Goal: Information Seeking & Learning: Learn about a topic

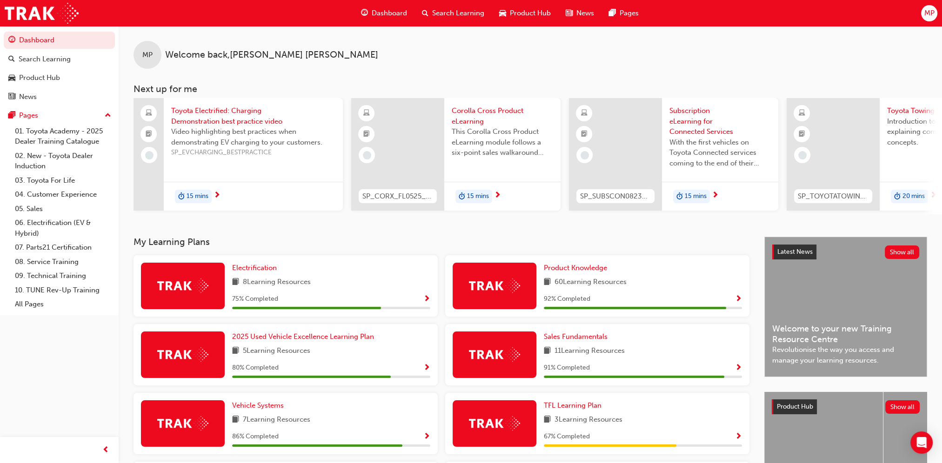
click at [474, 11] on span "Search Learning" at bounding box center [458, 13] width 52 height 11
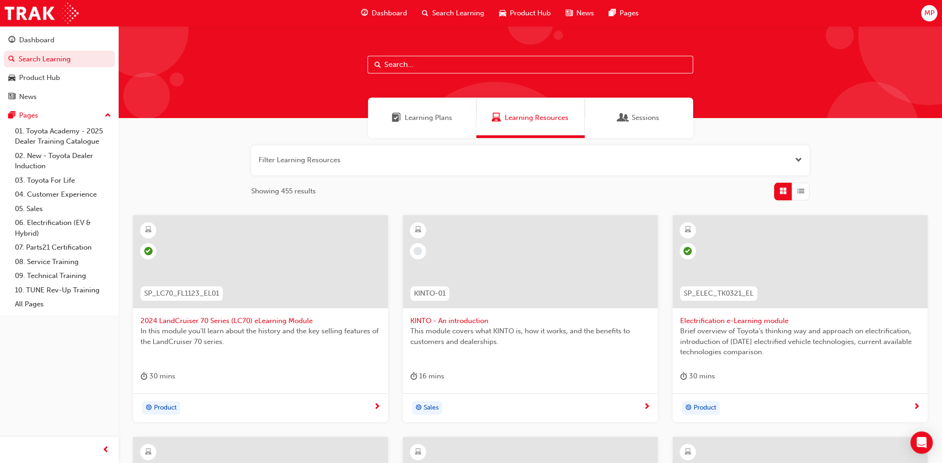
click at [410, 69] on input "text" at bounding box center [531, 65] width 326 height 18
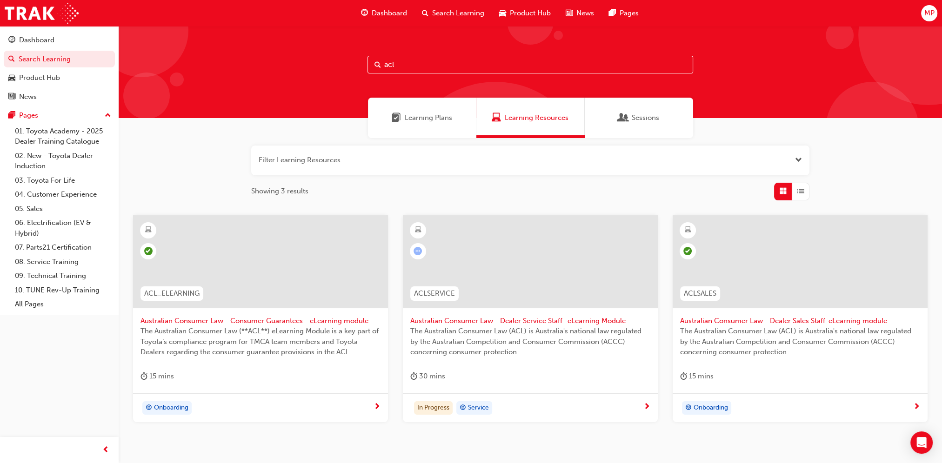
type input "acl"
click at [150, 253] on span "learningRecordVerb_COMPLETE-icon" at bounding box center [148, 251] width 8 height 8
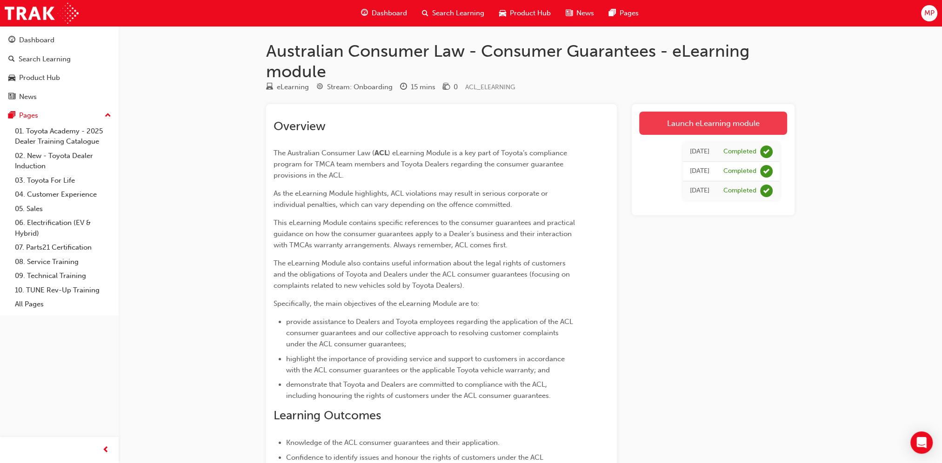
click at [712, 121] on link "Launch eLearning module" at bounding box center [713, 123] width 148 height 23
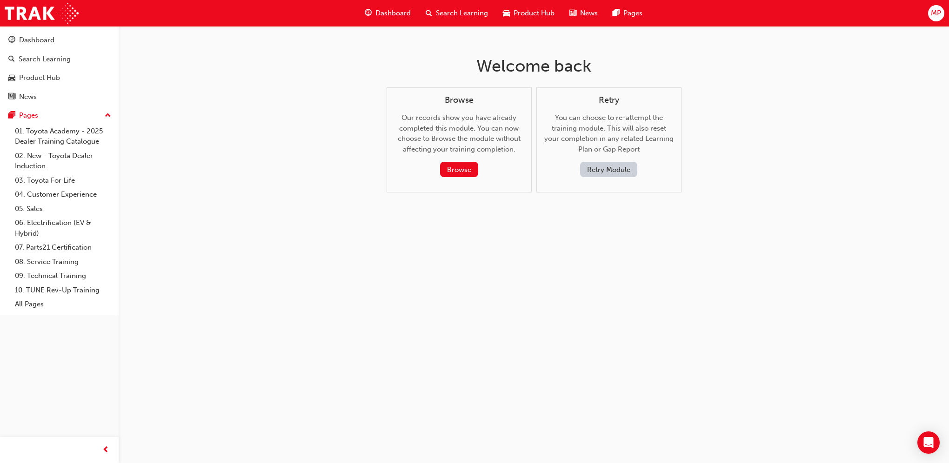
click at [616, 168] on button "Retry Module" at bounding box center [608, 169] width 57 height 15
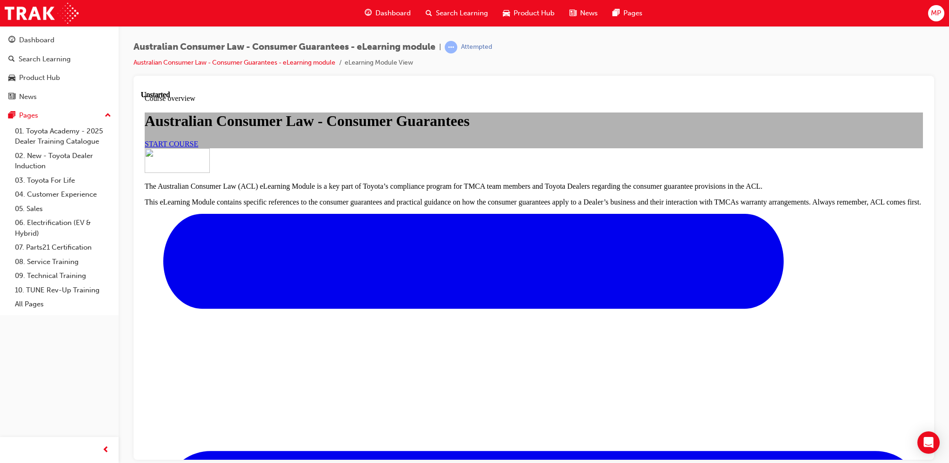
click at [198, 147] on link "START COURSE" at bounding box center [172, 144] width 54 height 8
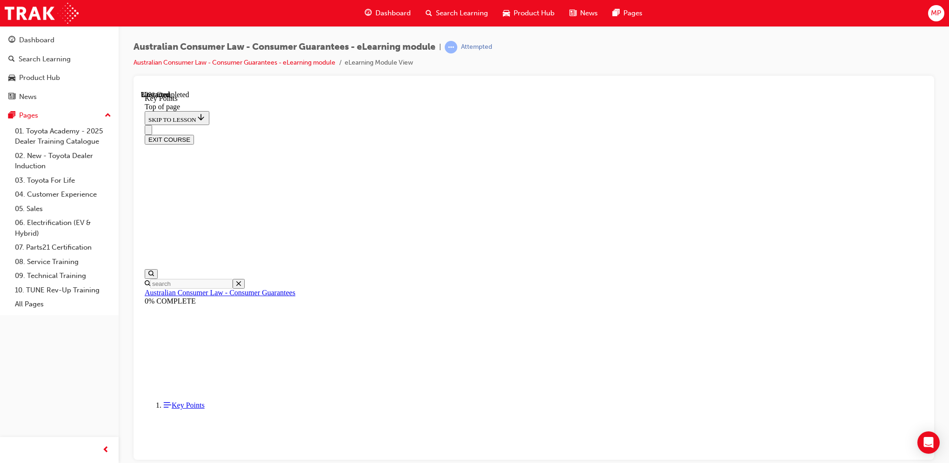
scroll to position [371, 0]
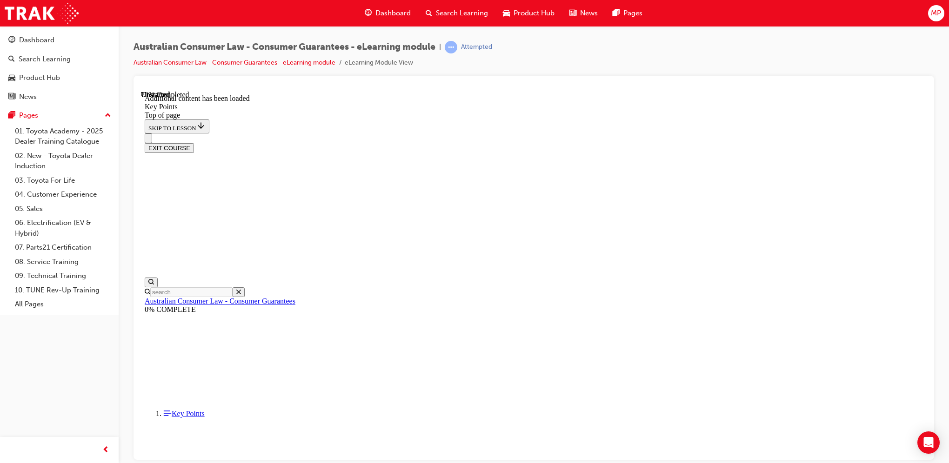
scroll to position [1176, 0]
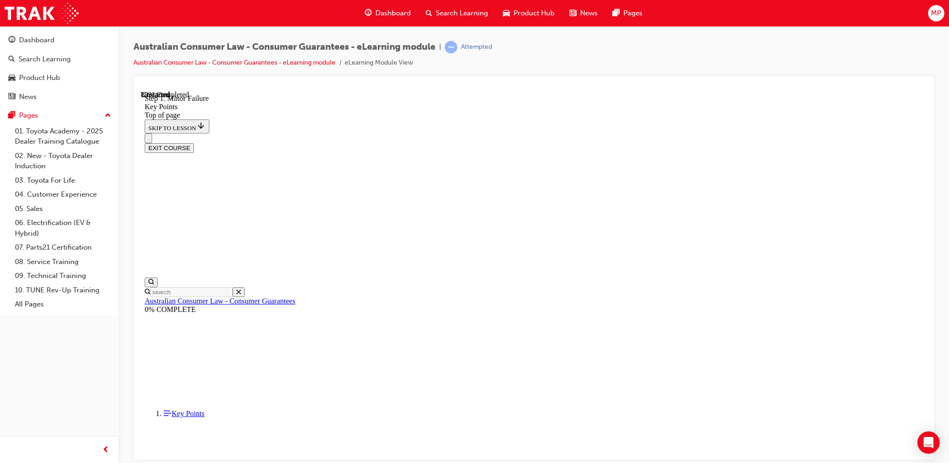
scroll to position [1448, 0]
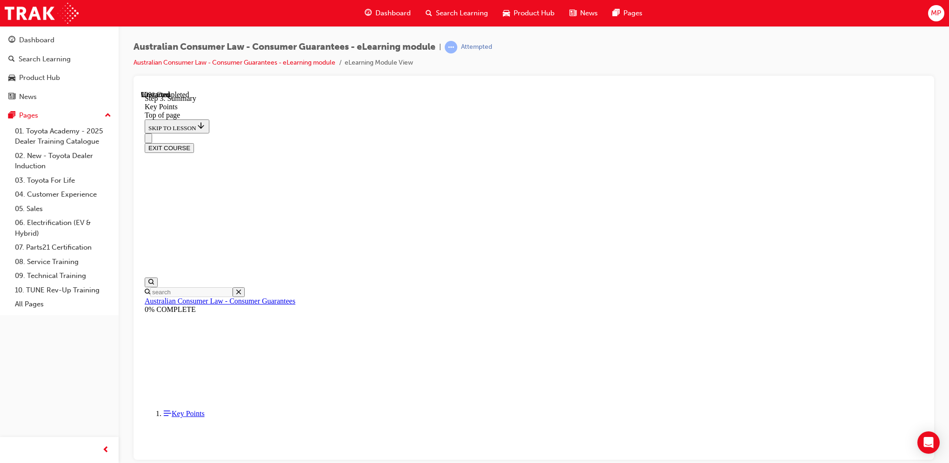
scroll to position [1439, 0]
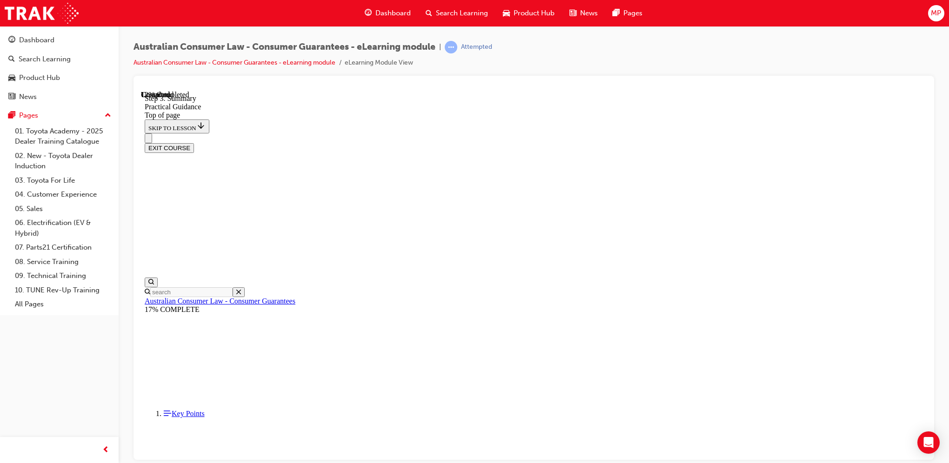
drag, startPoint x: 423, startPoint y: 297, endPoint x: 464, endPoint y: 306, distance: 42.0
drag, startPoint x: 426, startPoint y: 328, endPoint x: 447, endPoint y: 332, distance: 21.4
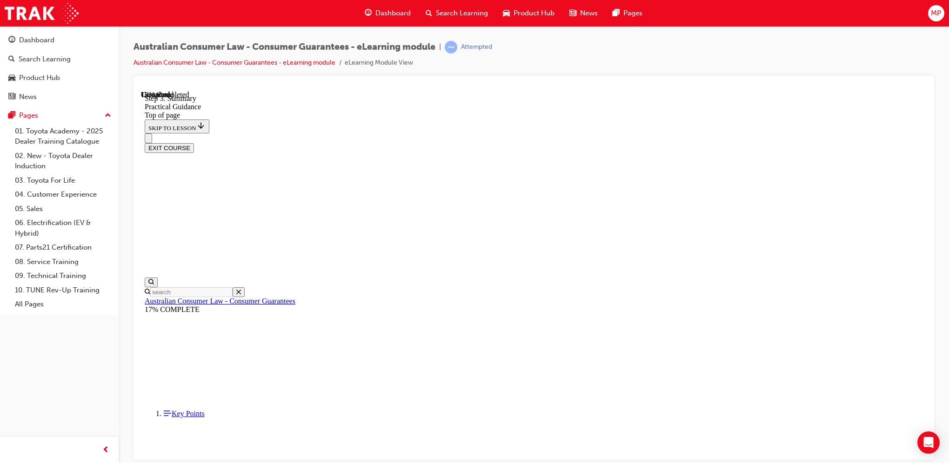
scroll to position [186, 0]
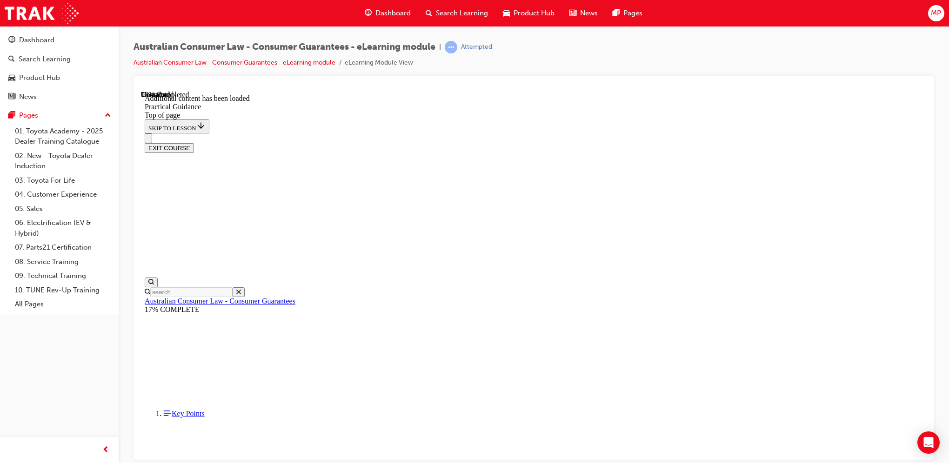
scroll to position [2463, 0]
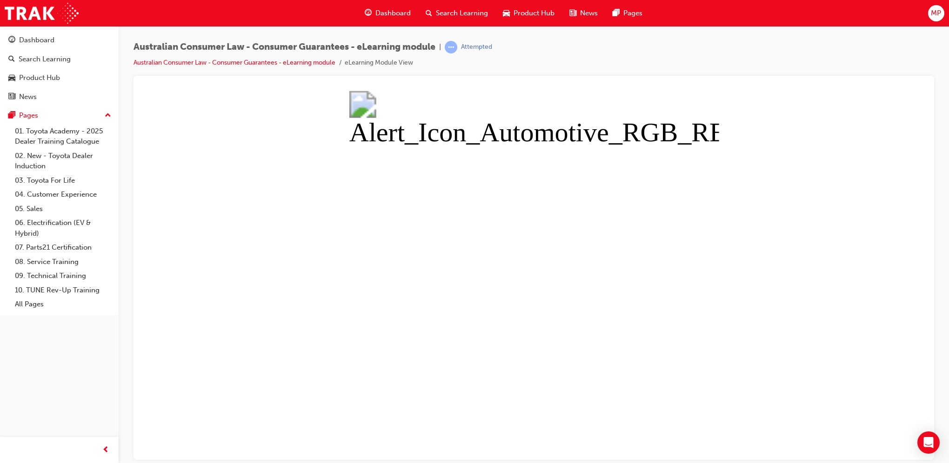
click at [400, 354] on button "Unzoom image" at bounding box center [534, 274] width 786 height 369
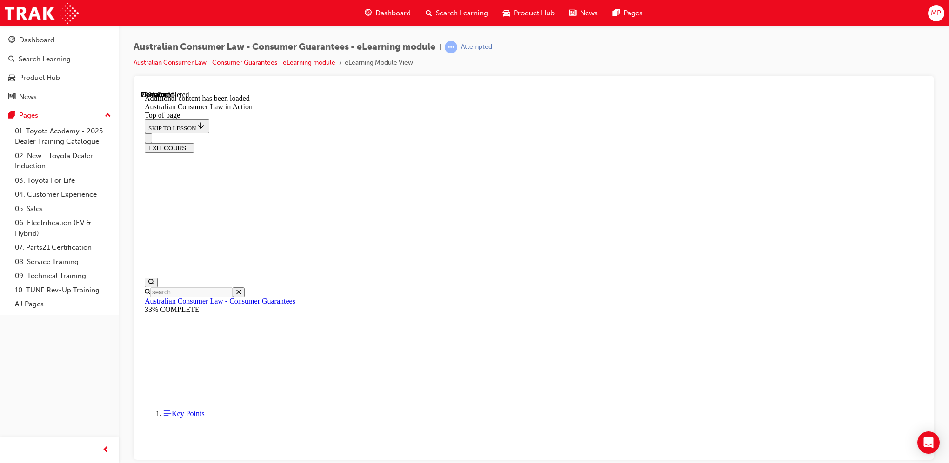
scroll to position [492, 0]
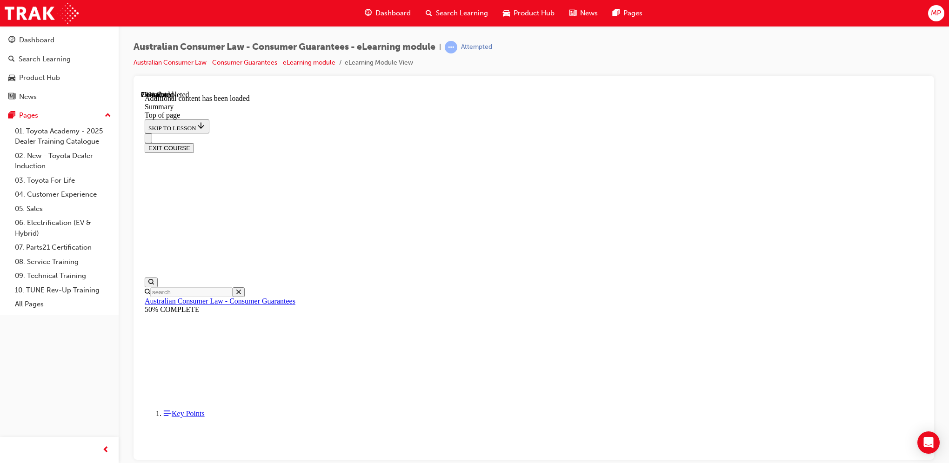
scroll to position [261, 0]
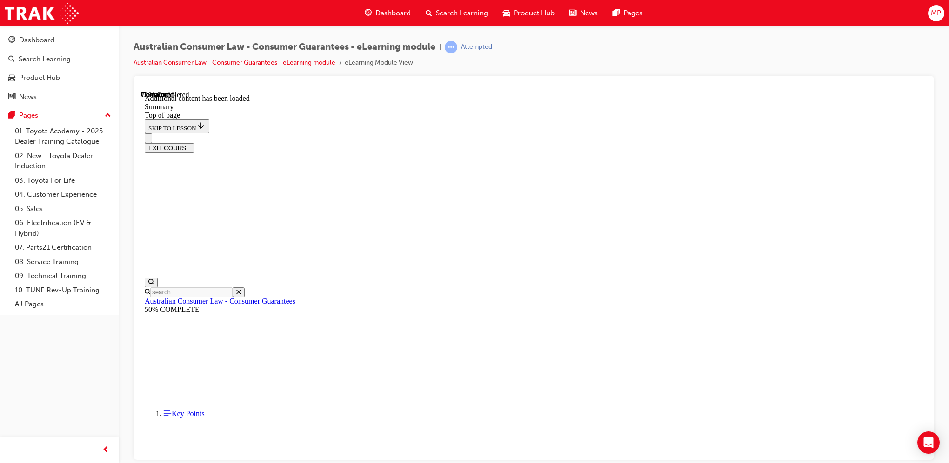
scroll to position [811, 0]
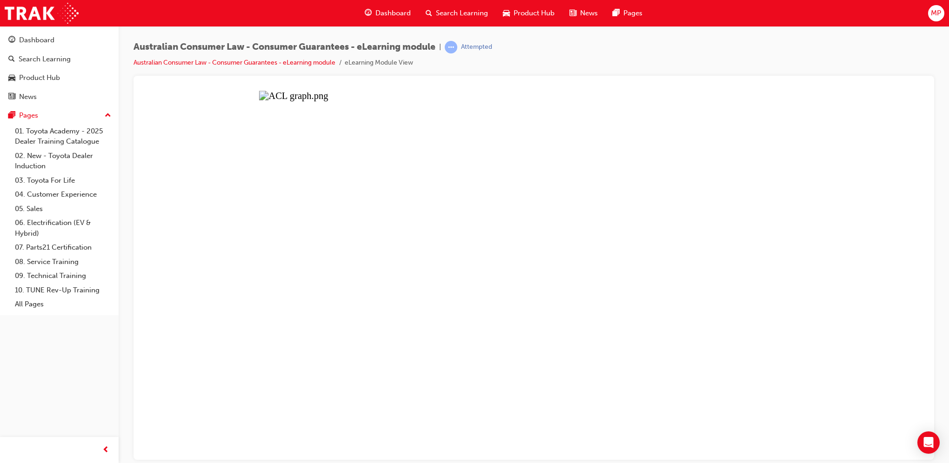
click at [530, 281] on button "Unzoom image" at bounding box center [534, 274] width 786 height 369
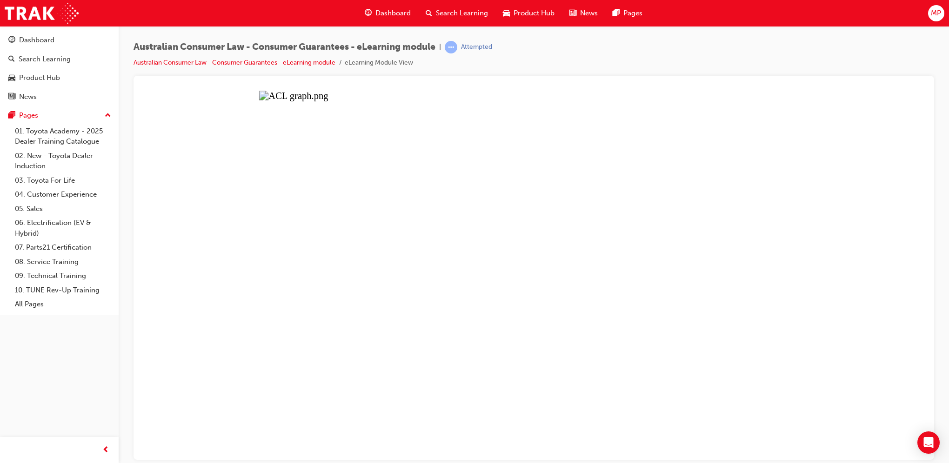
click at [298, 102] on button "Unzoom image" at bounding box center [534, 274] width 786 height 369
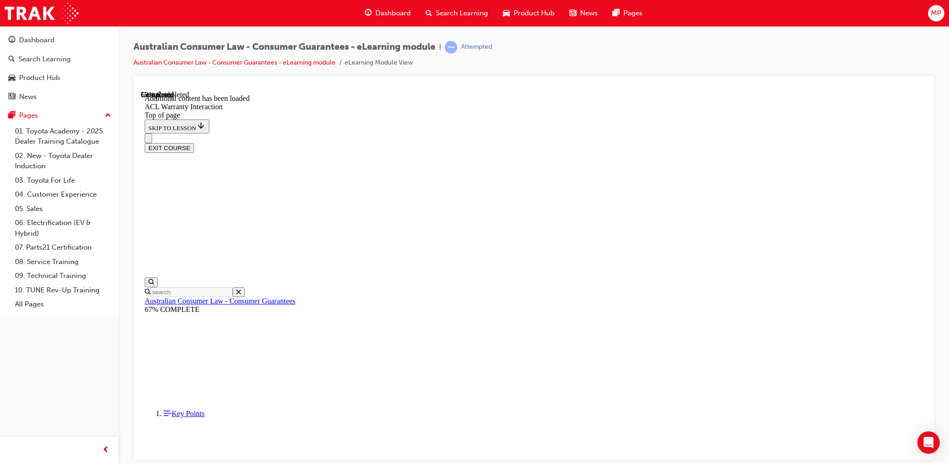
scroll to position [529, 0]
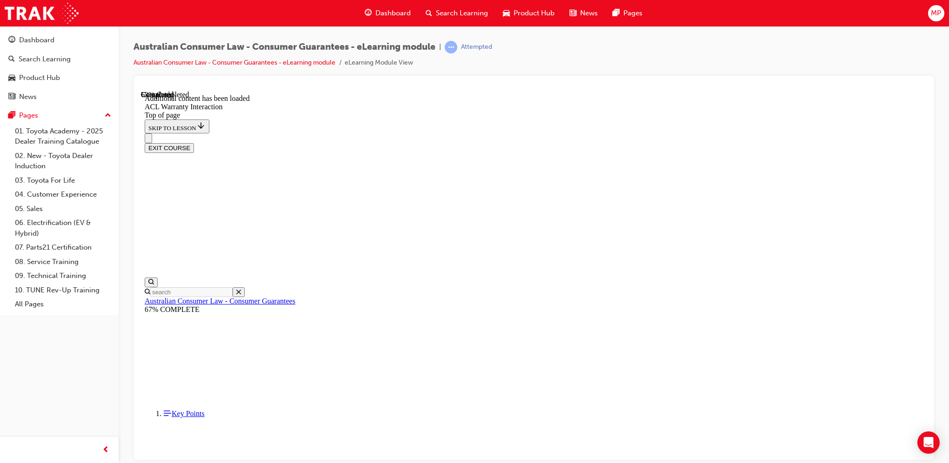
click at [194, 143] on button "EXIT COURSE" at bounding box center [169, 148] width 49 height 10
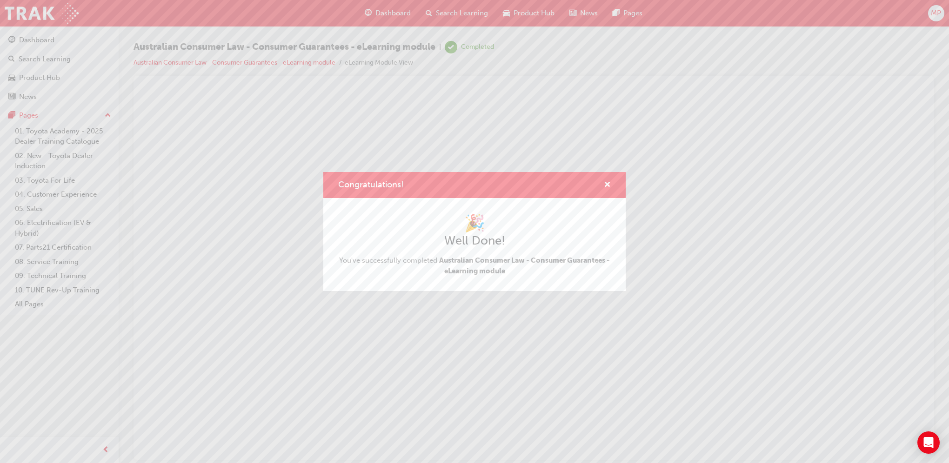
scroll to position [0, 0]
click at [608, 184] on span "cross-icon" at bounding box center [607, 185] width 7 height 8
